Goal: Check status

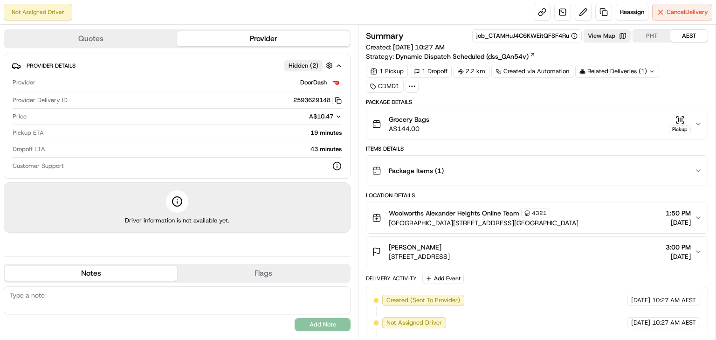
click at [620, 71] on div "Related Deliveries (1)" at bounding box center [617, 71] width 84 height 13
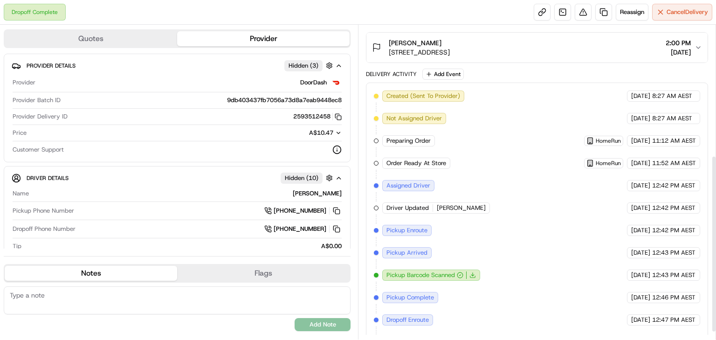
scroll to position [243, 0]
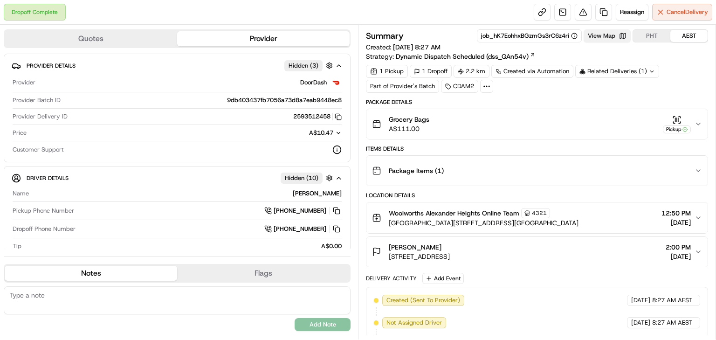
click at [607, 36] on button "View Map" at bounding box center [606, 35] width 47 height 13
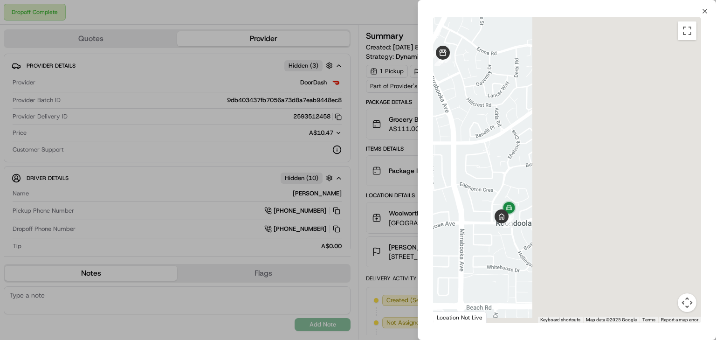
drag, startPoint x: 656, startPoint y: 174, endPoint x: 473, endPoint y: 151, distance: 184.1
click at [473, 151] on div at bounding box center [567, 170] width 268 height 306
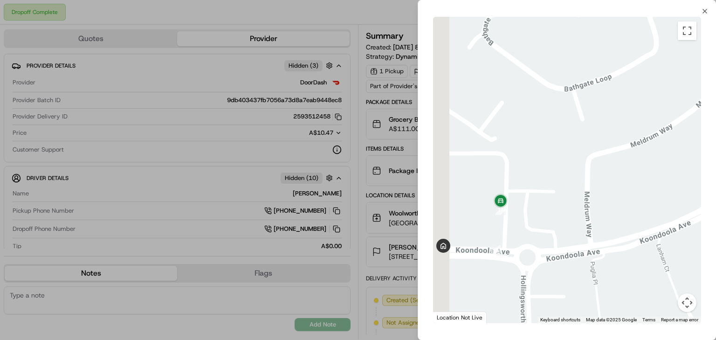
drag, startPoint x: 511, startPoint y: 219, endPoint x: 557, endPoint y: 209, distance: 47.2
click at [557, 209] on div at bounding box center [567, 170] width 268 height 306
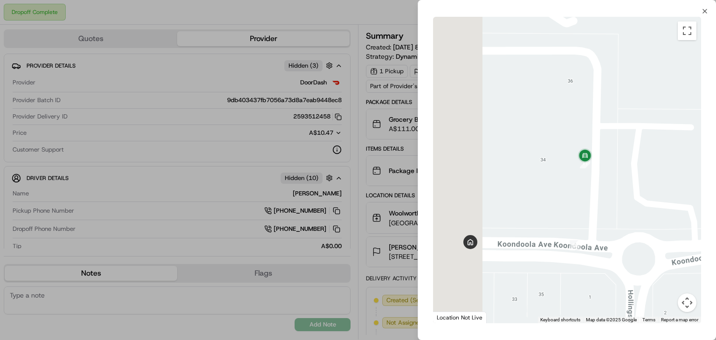
drag, startPoint x: 557, startPoint y: 215, endPoint x: 598, endPoint y: 209, distance: 41.0
click at [598, 209] on div at bounding box center [567, 170] width 268 height 306
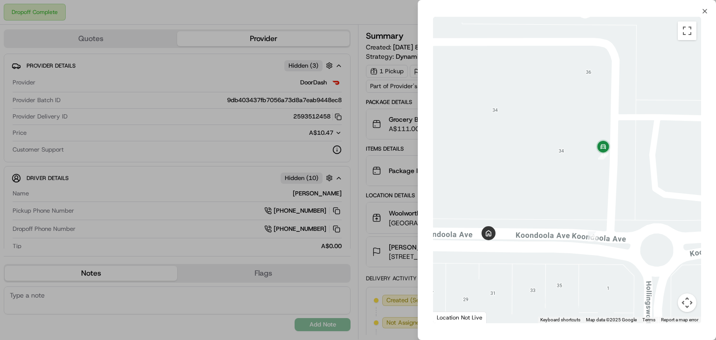
drag, startPoint x: 598, startPoint y: 212, endPoint x: 609, endPoint y: 199, distance: 16.2
click at [609, 199] on div at bounding box center [567, 170] width 268 height 306
